Goal: Task Accomplishment & Management: Manage account settings

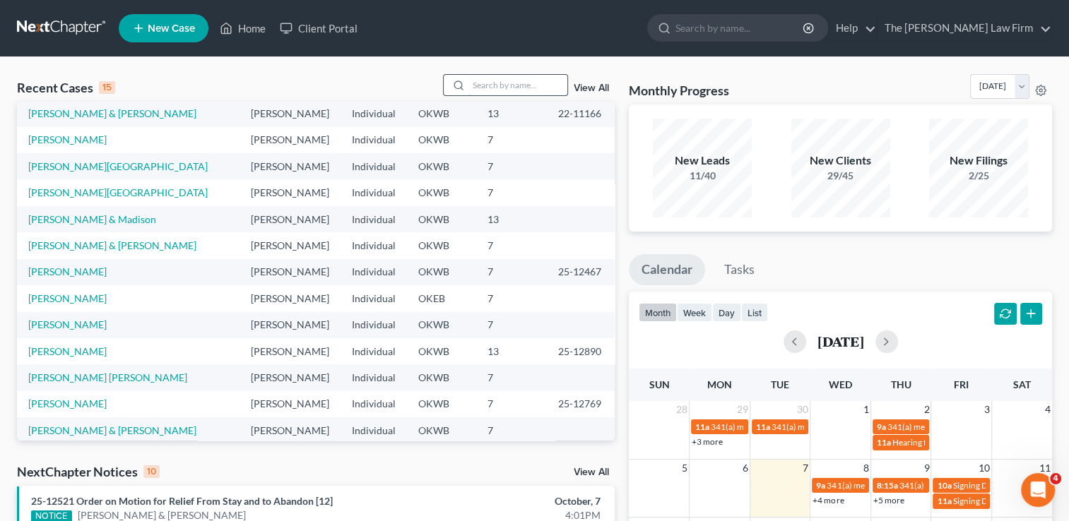
click at [490, 83] on input "search" at bounding box center [517, 85] width 99 height 20
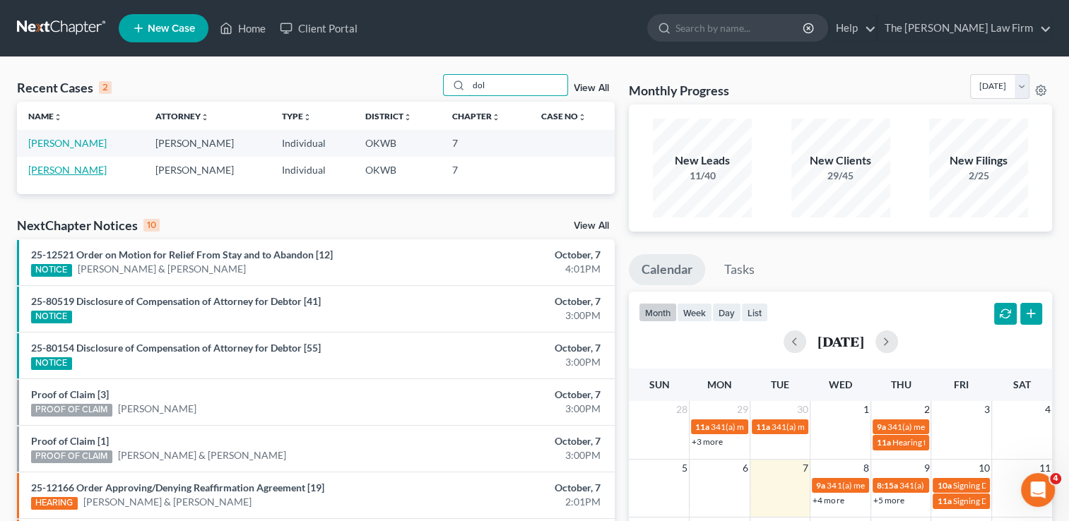
type input "dol"
click at [63, 170] on link "Dolchok, Carol" at bounding box center [67, 170] width 78 height 12
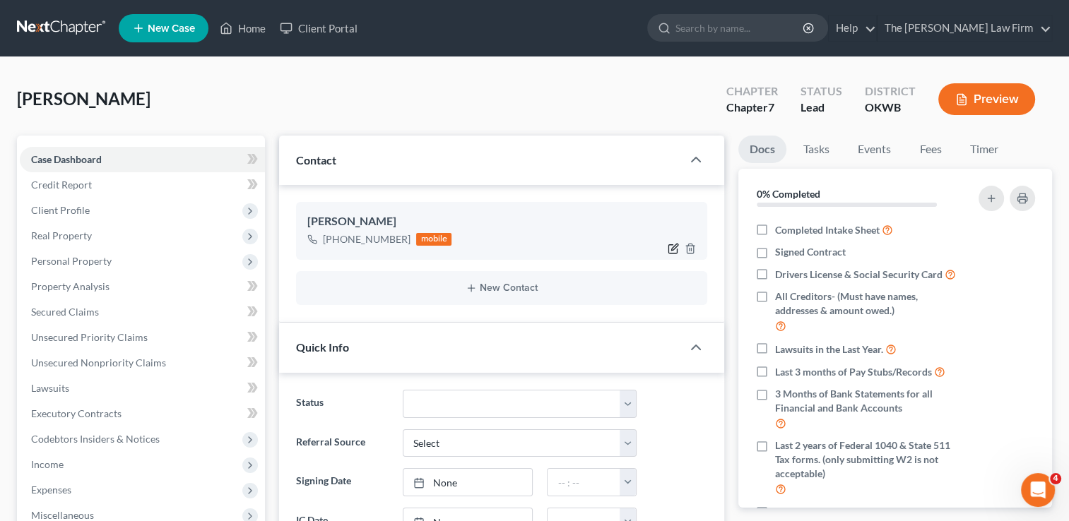
click at [670, 247] on icon "button" at bounding box center [673, 248] width 11 height 11
select select "0"
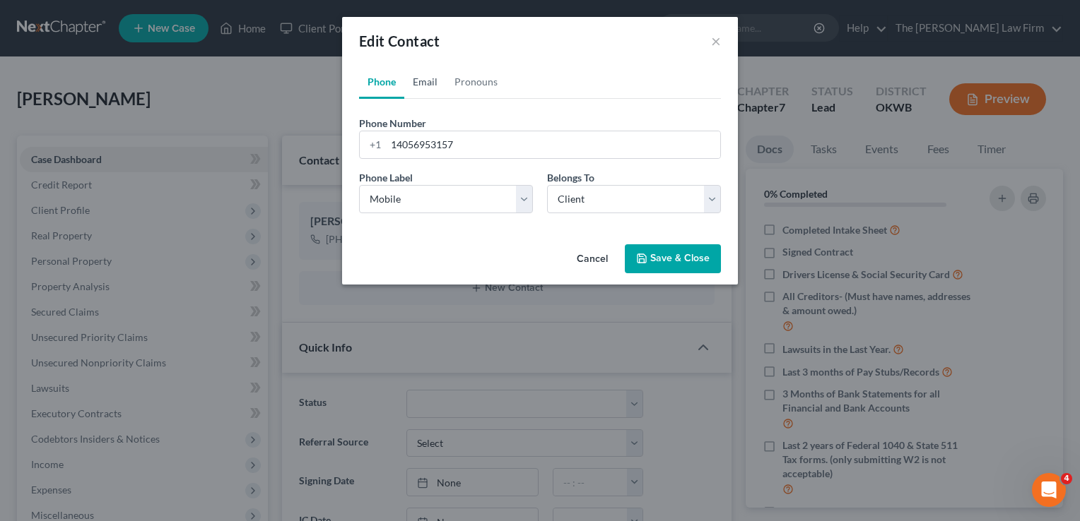
click at [427, 81] on link "Email" at bounding box center [425, 82] width 42 height 34
click at [469, 143] on input "email" at bounding box center [553, 144] width 334 height 27
click at [512, 40] on div "Edit Contact ×" at bounding box center [540, 41] width 396 height 48
click at [598, 259] on button "Cancel" at bounding box center [592, 260] width 54 height 28
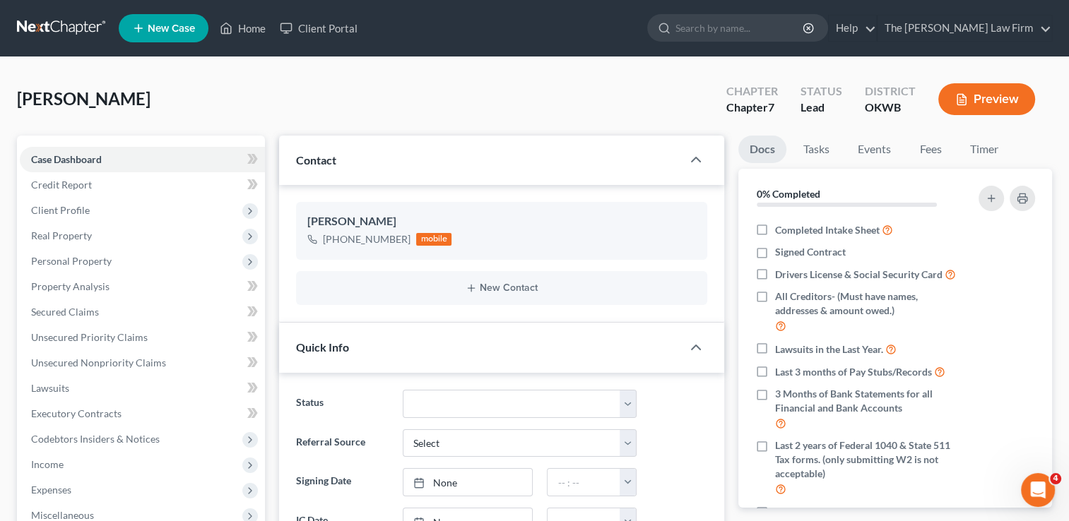
click at [59, 28] on link at bounding box center [62, 28] width 90 height 25
